Goal: Find specific page/section: Find specific page/section

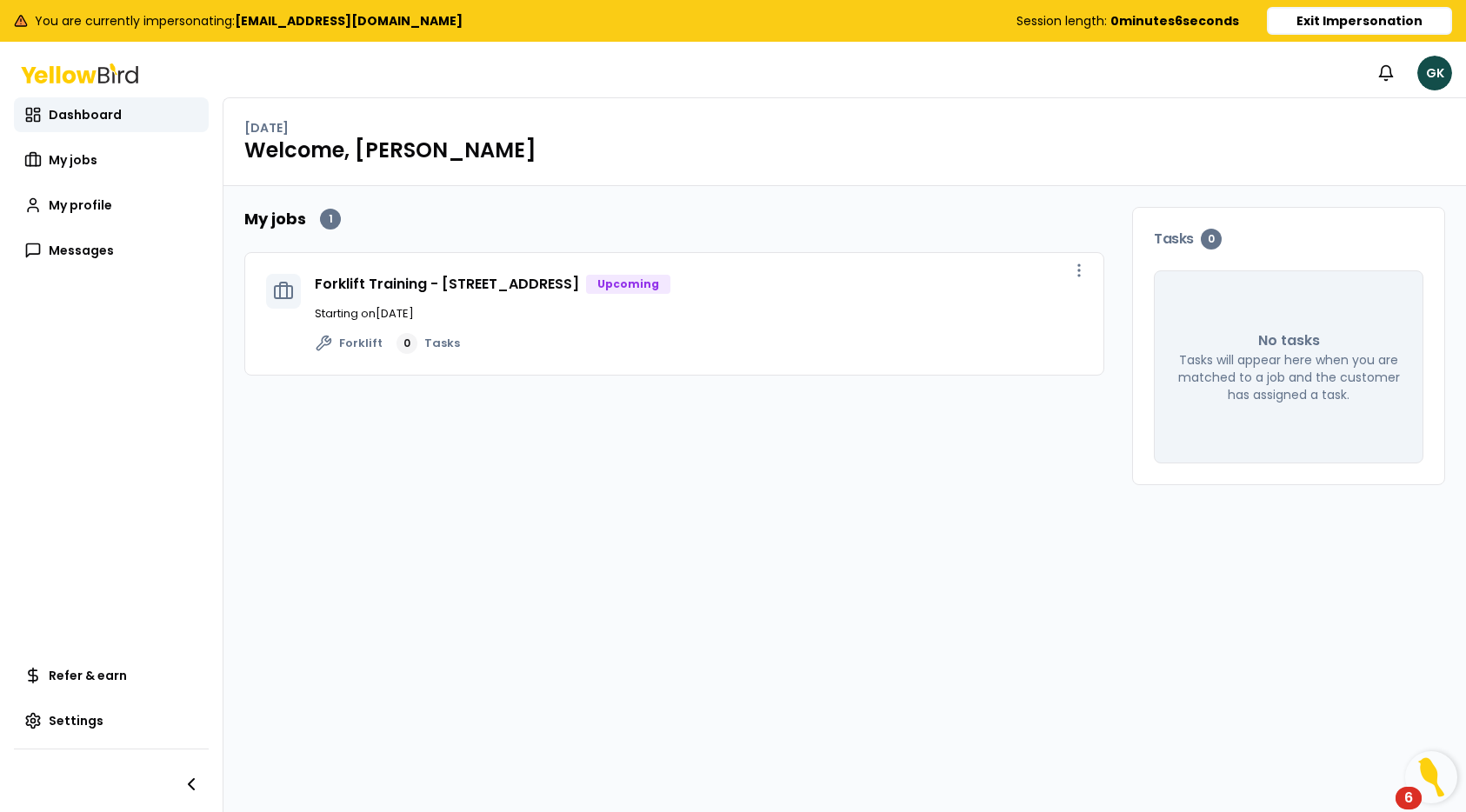
click at [937, 288] on div "Forklift Training - [STREET_ADDRESS] Upcoming" at bounding box center [698, 284] width 768 height 21
click at [1079, 269] on circle "button" at bounding box center [1079, 270] width 2 height 2
click at [1047, 306] on span "View job" at bounding box center [1042, 309] width 43 height 14
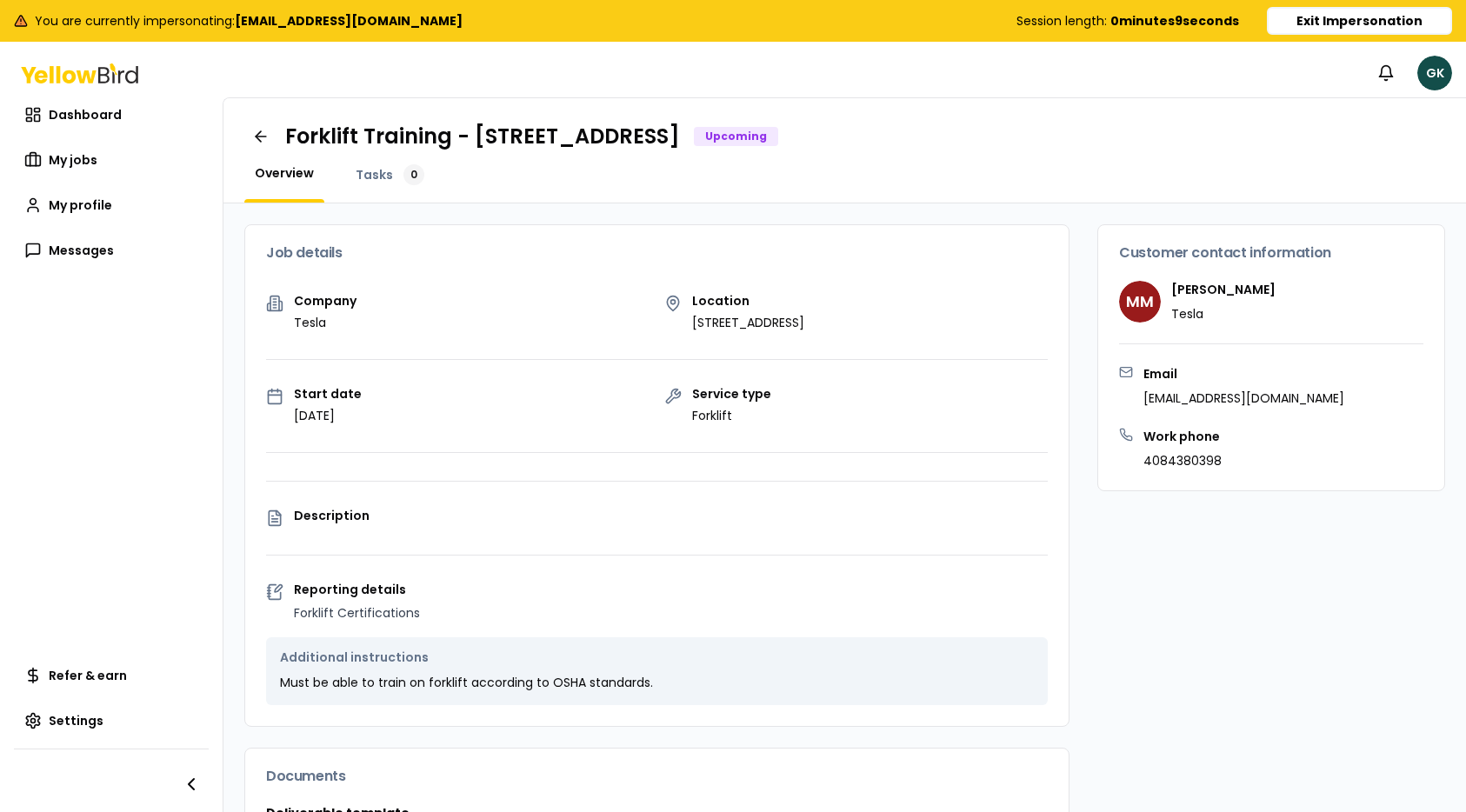
scroll to position [278, 0]
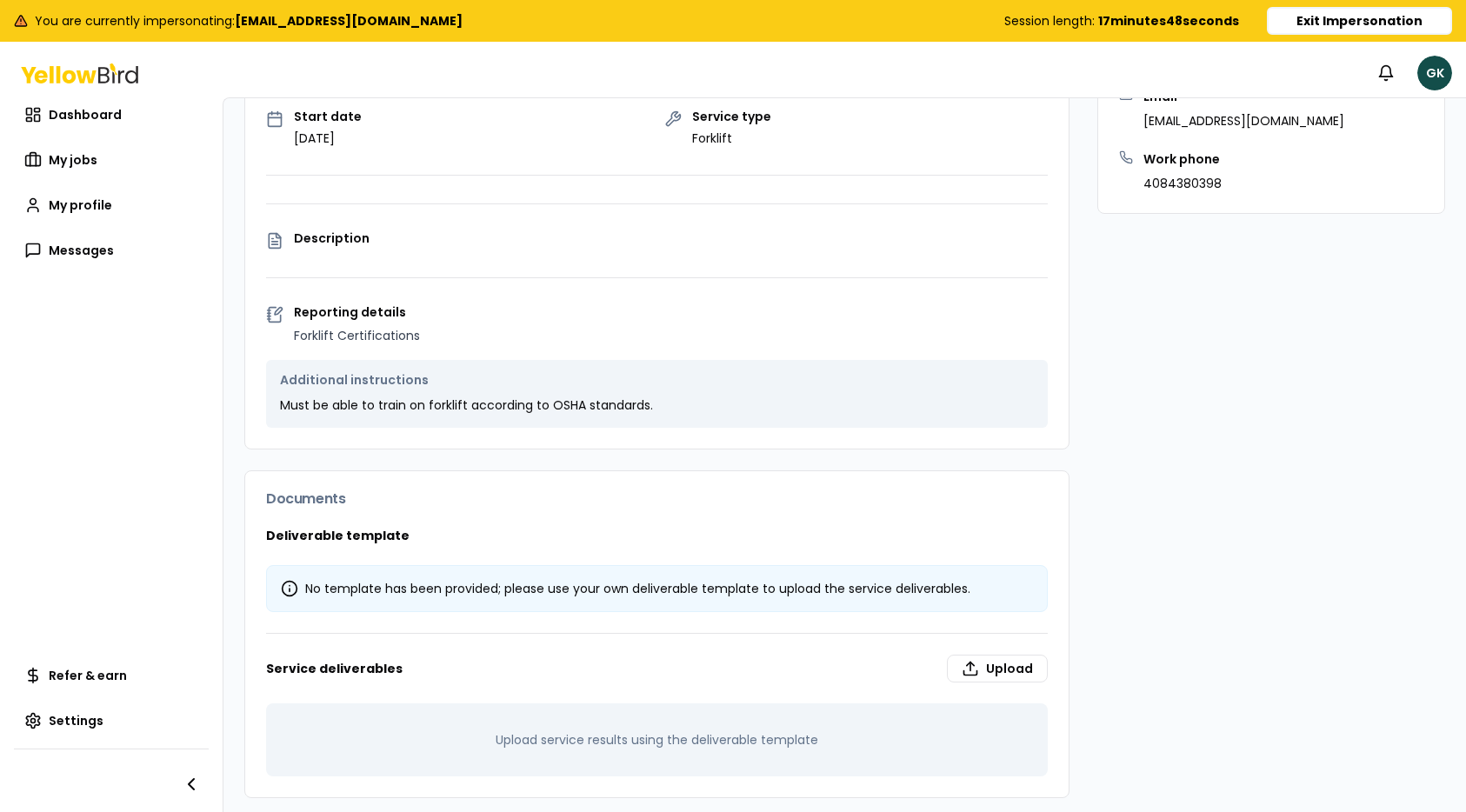
click at [1317, 17] on button "Exit Impersonation" at bounding box center [1359, 21] width 185 height 28
